Goal: Task Accomplishment & Management: Use online tool/utility

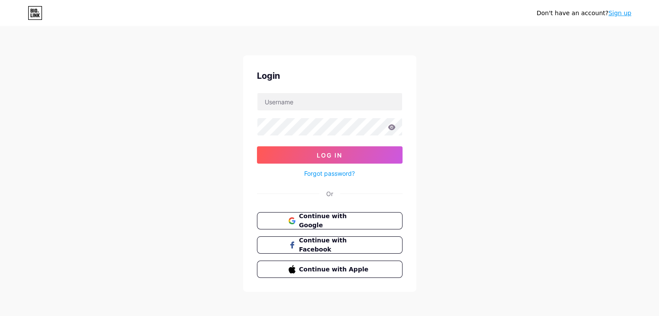
type input "[EMAIL_ADDRESS][DOMAIN_NAME]"
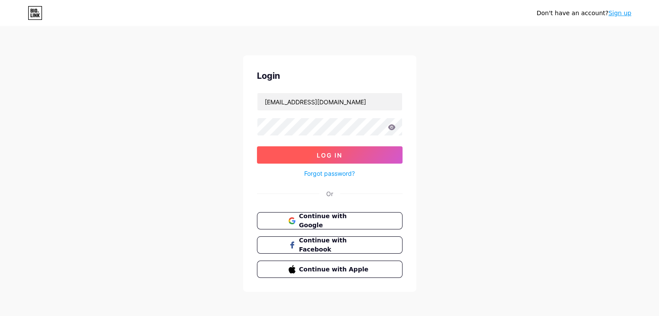
click at [297, 153] on button "Log In" at bounding box center [330, 154] width 146 height 17
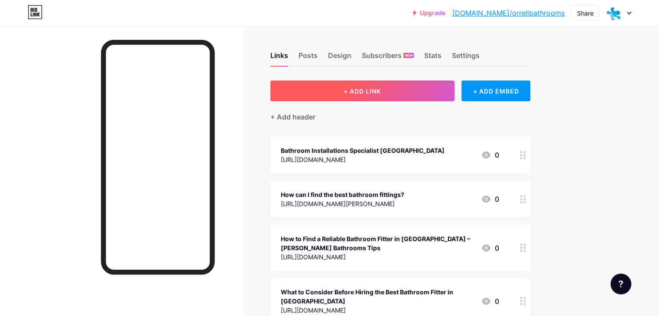
click at [379, 89] on button "+ ADD LINK" at bounding box center [362, 91] width 184 height 21
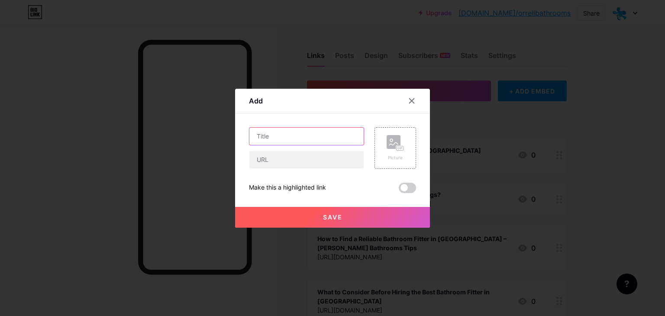
click at [260, 132] on input "text" at bounding box center [307, 136] width 114 height 17
paste input "PRESTON Bathroom Fitting – Stylish, Affordable & Expert Service"
type input "PRESTON Bathroom Fitting – Stylish, Affordable & Expert Service"
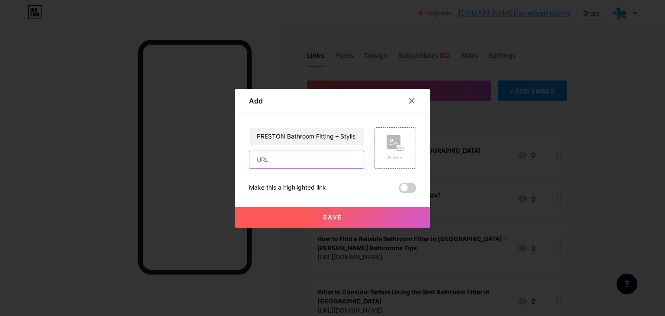
click at [307, 162] on input "text" at bounding box center [307, 159] width 114 height 17
paste input "[URL][DOMAIN_NAME]"
type input "[URL][DOMAIN_NAME]"
click at [316, 212] on button "Save" at bounding box center [332, 217] width 195 height 21
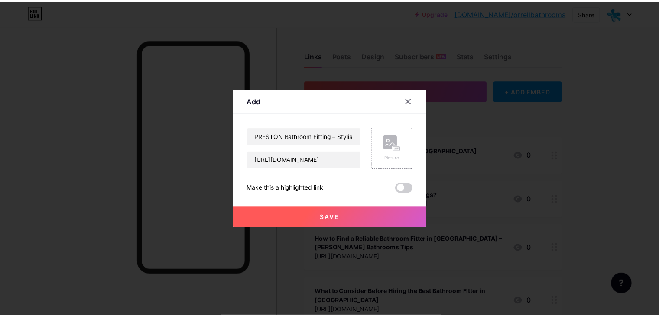
scroll to position [0, 0]
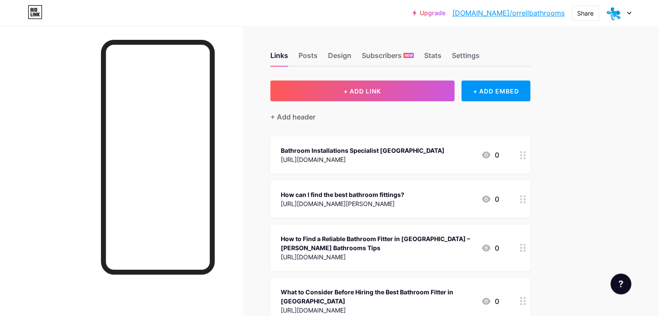
click at [547, 12] on link "[DOMAIN_NAME]/orrellbathrooms" at bounding box center [508, 13] width 112 height 10
